Goal: Task Accomplishment & Management: Manage account settings

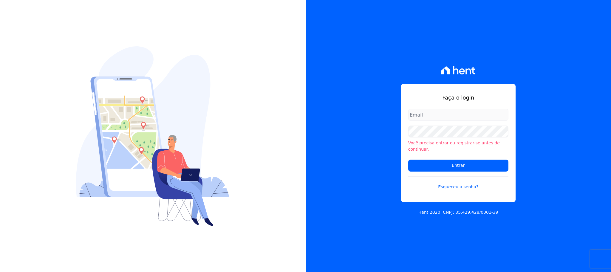
click at [435, 111] on div "Faça o login Você precisa entrar ou registrar-se antes de continuar. Entrar Esq…" at bounding box center [458, 143] width 115 height 118
click at [438, 119] on input "email" at bounding box center [458, 115] width 100 height 12
type input "cobranca@construtorafarias.com.br"
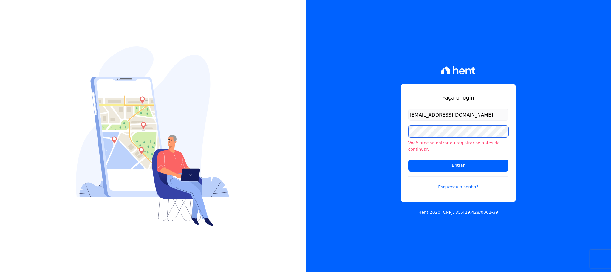
click at [408, 159] on input "Entrar" at bounding box center [458, 165] width 100 height 12
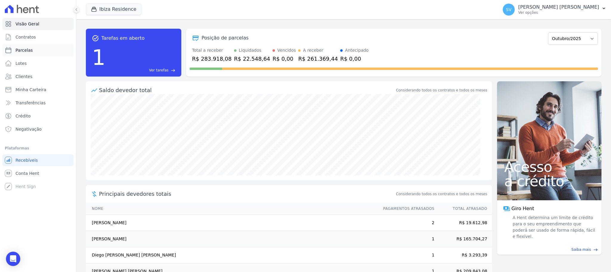
click at [28, 48] on span "Parcelas" at bounding box center [24, 50] width 17 height 6
select select
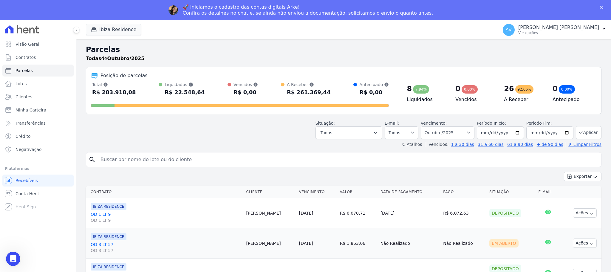
click at [201, 137] on header "Parcelas Todas de Outubro/2025 Posição de parcelas Total Soma das parcelas paga…" at bounding box center [344, 95] width 516 height 103
click at [184, 164] on input "search" at bounding box center [348, 159] width 502 height 12
paste input "Dalticleia [PERSON_NAME] [PERSON_NAME]"
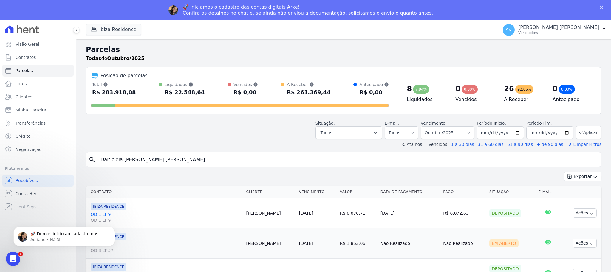
type input "Dalticleia Alves de Souza"
select select
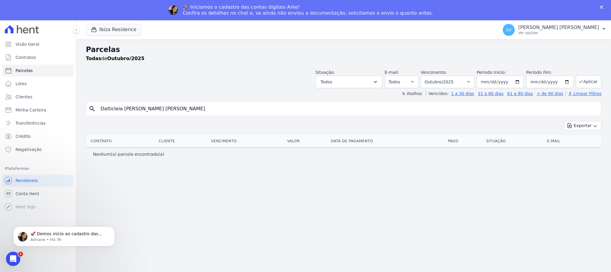
click at [169, 109] on input "Dalticleia Alves de Souza" at bounding box center [348, 109] width 502 height 12
click at [110, 109] on input "Dalticleia Alves de Souza" at bounding box center [348, 109] width 502 height 12
click at [111, 108] on input "Dalticleia Alves de Souza" at bounding box center [348, 109] width 502 height 12
drag, startPoint x: 165, startPoint y: 110, endPoint x: 143, endPoint y: 109, distance: 21.8
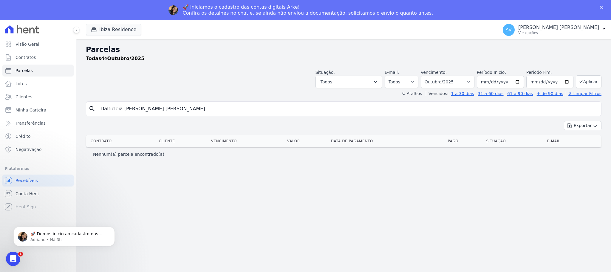
click at [165, 110] on input "Dalticleia Alves de Souza" at bounding box center [348, 109] width 502 height 12
click at [102, 31] on button "Ibiza Residence" at bounding box center [113, 29] width 55 height 11
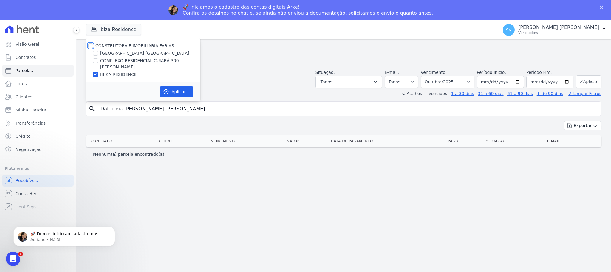
click at [89, 46] on input "CONSTRUTORA E IMOBILIARIA FARIAS" at bounding box center [90, 45] width 5 height 5
checkbox input "true"
click at [166, 93] on icon "button" at bounding box center [166, 91] width 4 height 4
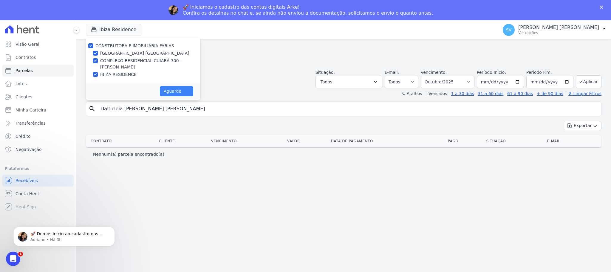
select select
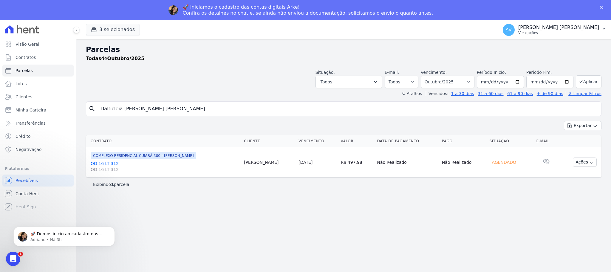
click at [544, 24] on p "[PERSON_NAME]" at bounding box center [559, 27] width 81 height 6
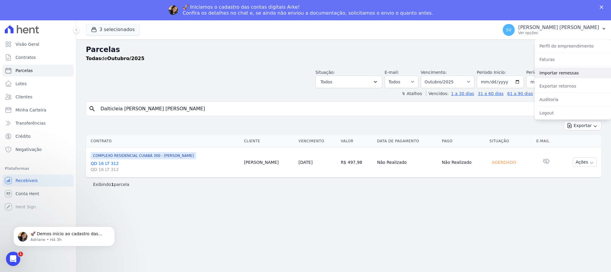
click at [561, 71] on link "Importar remessas" at bounding box center [573, 72] width 76 height 11
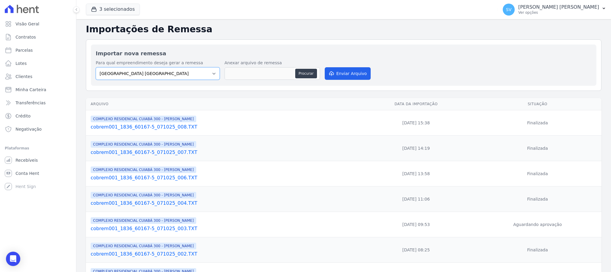
drag, startPoint x: 208, startPoint y: 75, endPoint x: 206, endPoint y: 78, distance: 4.1
click at [208, 75] on select "BAHAMAS EAST VILLAGE COMPLEXO RESIDENCIAL CUIABÁ 300 - JOÃO DE BARRO IBIZA RESI…" at bounding box center [158, 73] width 124 height 13
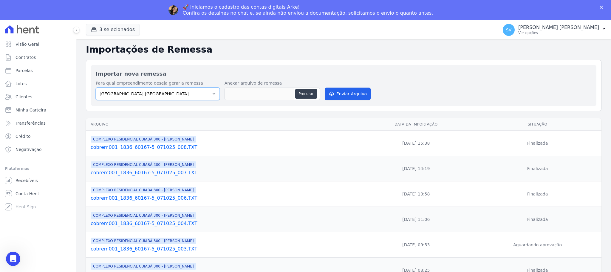
select select "a999329b-d322-46c5-b2df-9163b092fb9b"
click at [96, 88] on select "BAHAMAS EAST VILLAGE COMPLEXO RESIDENCIAL CUIABÁ 300 - JOÃO DE BARRO IBIZA RESI…" at bounding box center [158, 93] width 124 height 13
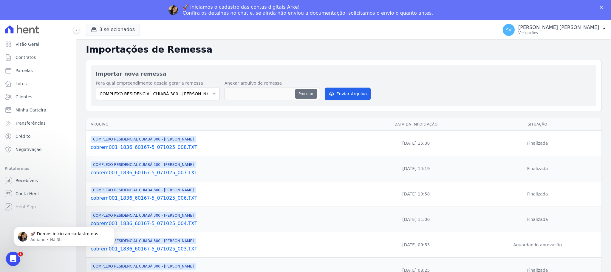
click at [295, 91] on button "Procurar" at bounding box center [305, 94] width 21 height 10
type input "cobrem001_1836_60167-5_081025_002.TXT"
click at [338, 92] on button "Enviar Arquivo" at bounding box center [348, 93] width 46 height 13
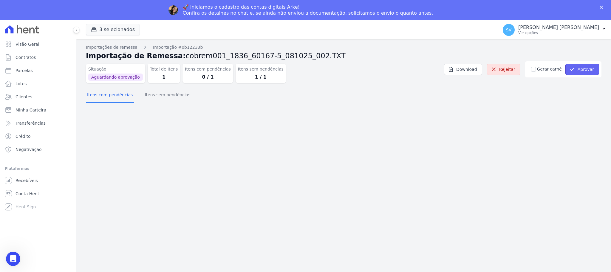
click at [575, 67] on icon "submit" at bounding box center [573, 69] width 6 height 6
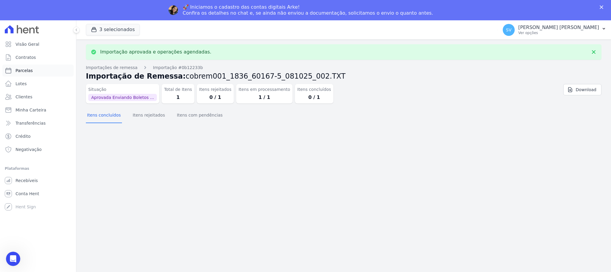
click at [21, 73] on span "Parcelas" at bounding box center [24, 70] width 17 height 6
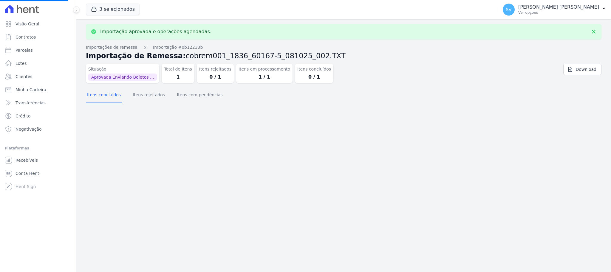
select select
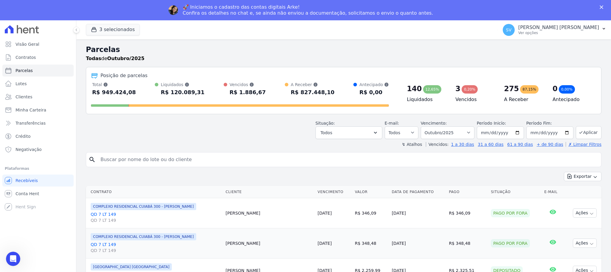
click at [602, 6] on polygon "Fechar" at bounding box center [602, 7] width 4 height 4
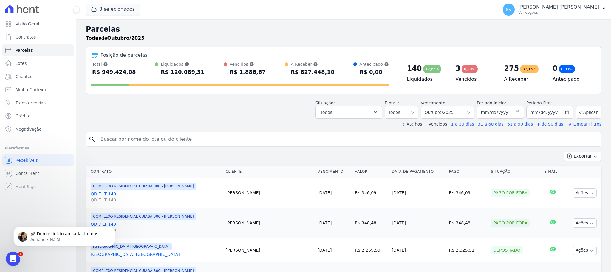
click at [211, 137] on input "search" at bounding box center [348, 139] width 502 height 12
paste input "Dalticleia Alves de Souza"
type input "Dalticleia Alves de Souza"
select select
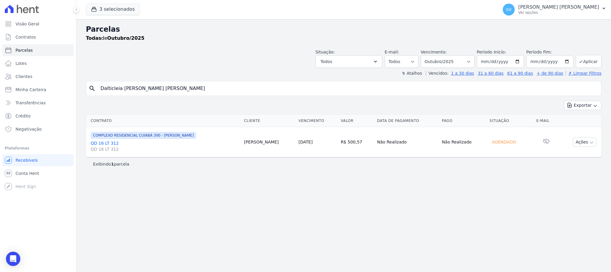
click at [184, 90] on input "Dalticleia Alves de Souza" at bounding box center [348, 88] width 502 height 12
select select
click at [581, 143] on button "Ações" at bounding box center [585, 141] width 24 height 9
click at [579, 157] on link "Ver boleto" at bounding box center [582, 155] width 57 height 11
drag, startPoint x: 202, startPoint y: 86, endPoint x: 24, endPoint y: 105, distance: 178.2
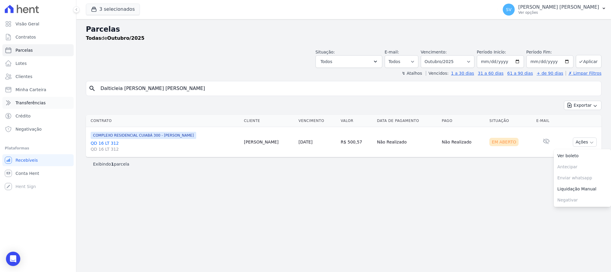
click at [32, 106] on div "Visão Geral Contratos Parcelas Lotes Clientes Minha Carteira Transferências Cré…" at bounding box center [305, 136] width 611 height 272
paste input "Maria Cavalcante Bender"
type input "Maria Cavalcante Bender"
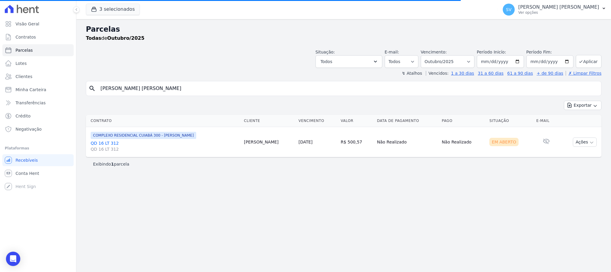
select select
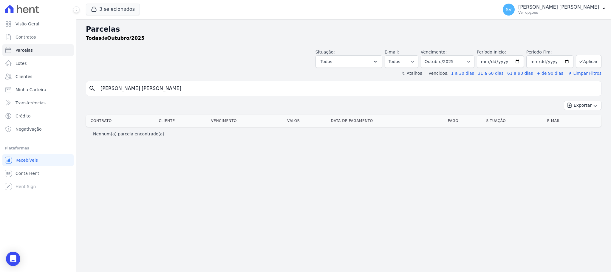
click at [170, 89] on input "Maria Cavalcante Bender" at bounding box center [348, 88] width 502 height 12
click at [351, 92] on input "Maria Cavalcante Bender" at bounding box center [348, 88] width 502 height 12
drag, startPoint x: 286, startPoint y: 99, endPoint x: 282, endPoint y: 92, distance: 8.1
click at [286, 99] on div "search Maria Cavalcante Bender Exportar Exportar PDF Exportar CSV Contrato Clie…" at bounding box center [344, 110] width 516 height 59
click at [280, 90] on input "Maria Cavalcante Bender" at bounding box center [348, 88] width 502 height 12
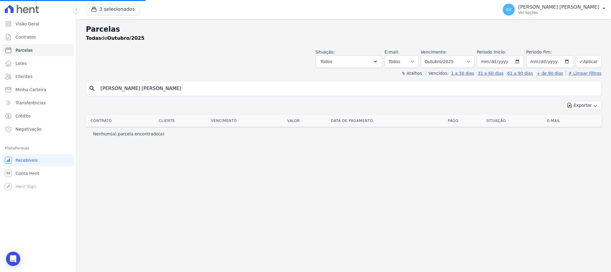
click at [280, 86] on input "Maria Cavalcante Bender" at bounding box center [348, 88] width 502 height 12
click at [220, 89] on input "Maria Cavalcante Bender" at bounding box center [348, 88] width 502 height 12
click at [32, 46] on link "Parcelas" at bounding box center [37, 50] width 71 height 12
select select
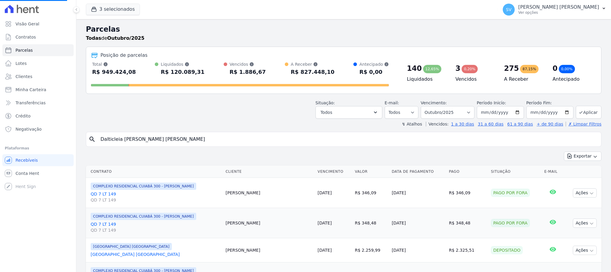
select select
click at [189, 140] on input "search" at bounding box center [348, 139] width 502 height 12
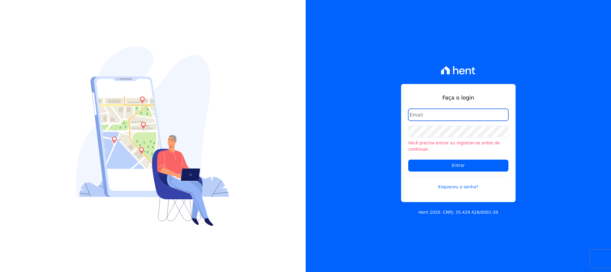
drag, startPoint x: 458, startPoint y: 124, endPoint x: 455, endPoint y: 118, distance: 6.0
click at [456, 120] on input "email" at bounding box center [458, 115] width 100 height 12
type input "cobranca@construtorafarias.com.br"
click at [408, 159] on input "Entrar" at bounding box center [458, 165] width 100 height 12
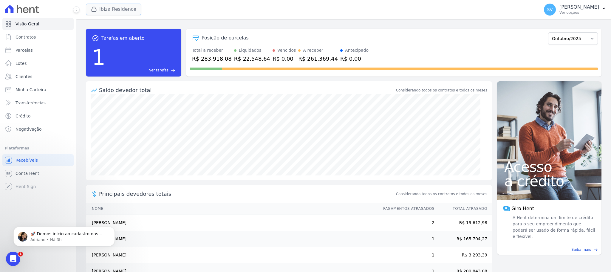
click at [95, 11] on icon "button" at bounding box center [94, 9] width 6 height 6
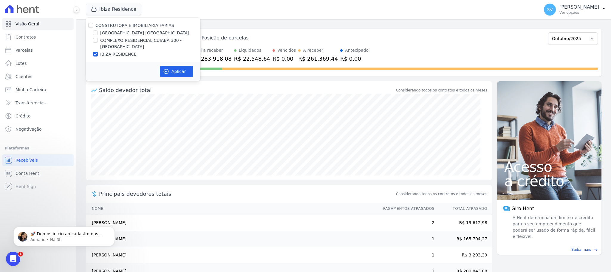
click at [88, 23] on div "CONSTRUTORA E IMOBILIARIA FARIAS" at bounding box center [143, 25] width 115 height 6
click at [90, 24] on input "CONSTRUTORA E IMOBILIARIA FARIAS" at bounding box center [90, 25] width 5 height 5
checkbox input "true"
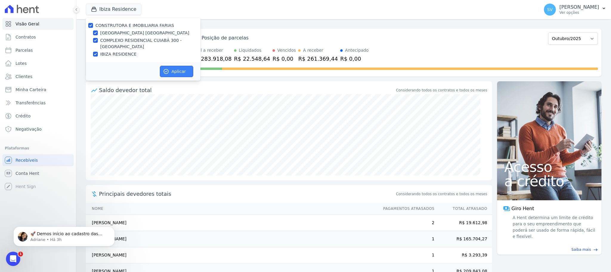
drag, startPoint x: 178, startPoint y: 71, endPoint x: 175, endPoint y: 71, distance: 3.0
click at [178, 71] on button "Aplicar" at bounding box center [176, 71] width 33 height 11
click at [24, 48] on span "Parcelas" at bounding box center [24, 50] width 17 height 6
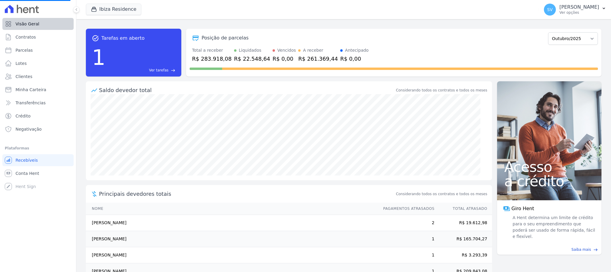
select select
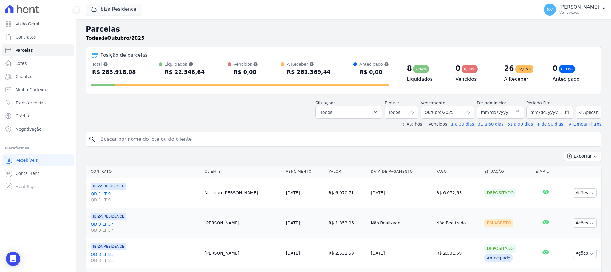
click at [166, 143] on input "search" at bounding box center [348, 139] width 502 height 12
paste input "[PERSON_NAME]"
type input "[PERSON_NAME]"
select select
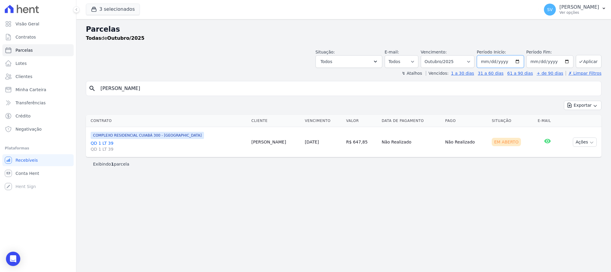
click at [523, 61] on input "[DATE]" at bounding box center [500, 61] width 47 height 13
type input "[DATE]"
click at [588, 58] on button "Aplicar" at bounding box center [589, 61] width 26 height 13
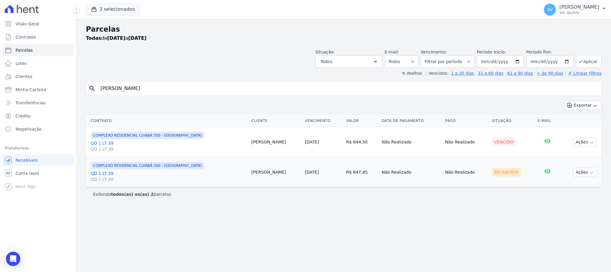
select select
click at [588, 144] on button "Ações" at bounding box center [585, 141] width 24 height 9
click at [567, 159] on link "Ver boleto" at bounding box center [582, 155] width 57 height 11
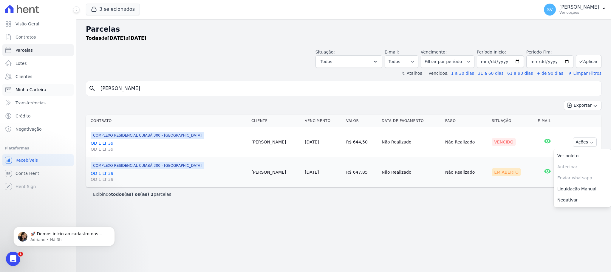
drag, startPoint x: 212, startPoint y: 89, endPoint x: 35, endPoint y: 89, distance: 176.3
click at [47, 92] on div "Visão Geral Contratos [GEOGRAPHIC_DATA] Lotes Clientes Minha Carteira Transferê…" at bounding box center [305, 136] width 611 height 272
paste input "Borges Dos Passos"
type input "[PERSON_NAME] Dos Passos"
select select
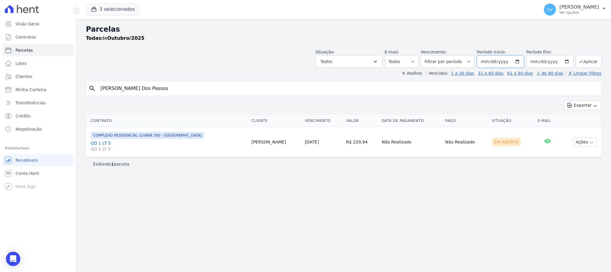
click at [520, 61] on input "[DATE]" at bounding box center [500, 61] width 47 height 13
drag, startPoint x: 519, startPoint y: 61, endPoint x: 516, endPoint y: 63, distance: 4.0
click at [519, 61] on input "[DATE]" at bounding box center [500, 61] width 47 height 13
click at [474, 63] on select "[GEOGRAPHIC_DATA] por período ──────── Todos os meses Outubro/2022 Novembro/202…" at bounding box center [448, 61] width 54 height 13
click at [471, 61] on select "[GEOGRAPHIC_DATA] por período ──────── Todos os meses Outubro/2022 Novembro/202…" at bounding box center [448, 61] width 54 height 13
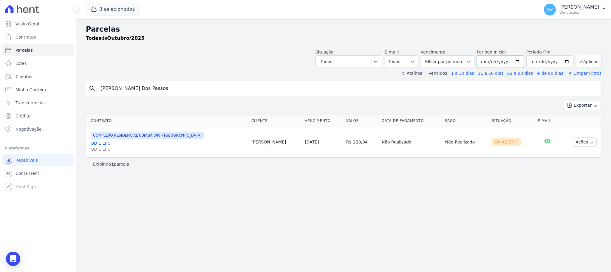
click at [521, 61] on input "[DATE]" at bounding box center [500, 61] width 47 height 13
type input "[DATE]"
click at [584, 65] on button "Aplicar" at bounding box center [589, 61] width 26 height 13
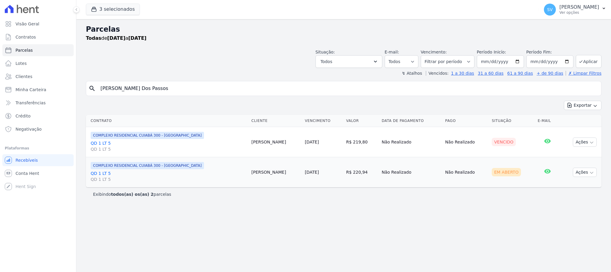
select select
click at [589, 141] on button "Ações" at bounding box center [585, 141] width 24 height 9
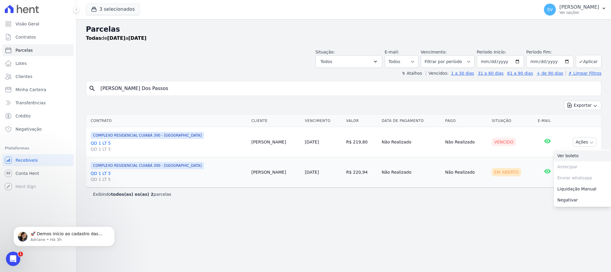
click at [566, 155] on link "Ver boleto" at bounding box center [582, 155] width 57 height 11
